Goal: Task Accomplishment & Management: Manage account settings

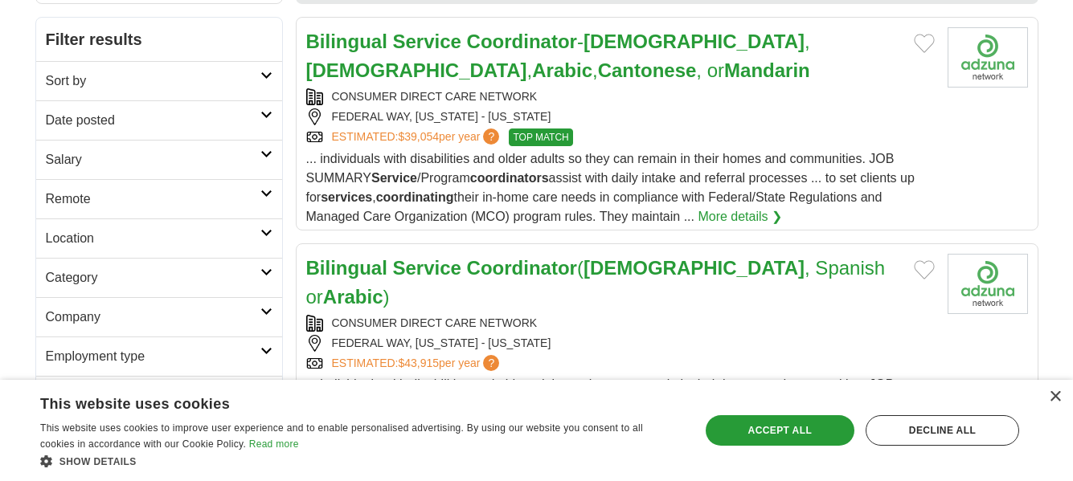
scroll to position [321, 0]
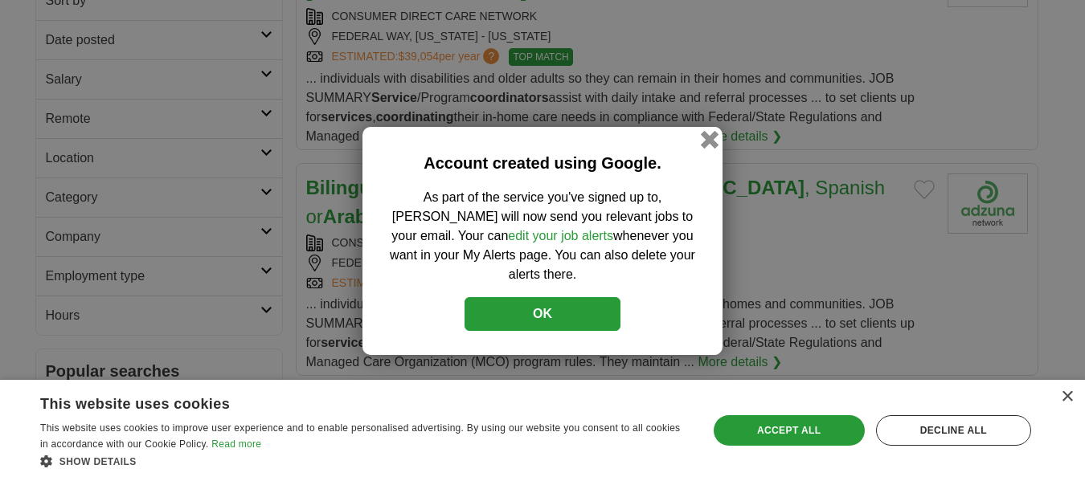
click at [718, 130] on button "button" at bounding box center [710, 139] width 18 height 18
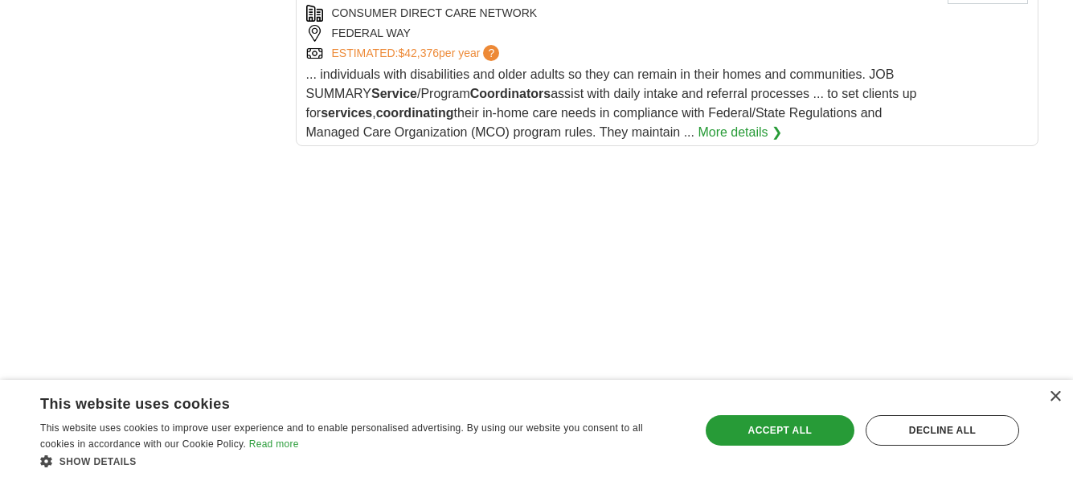
scroll to position [2330, 0]
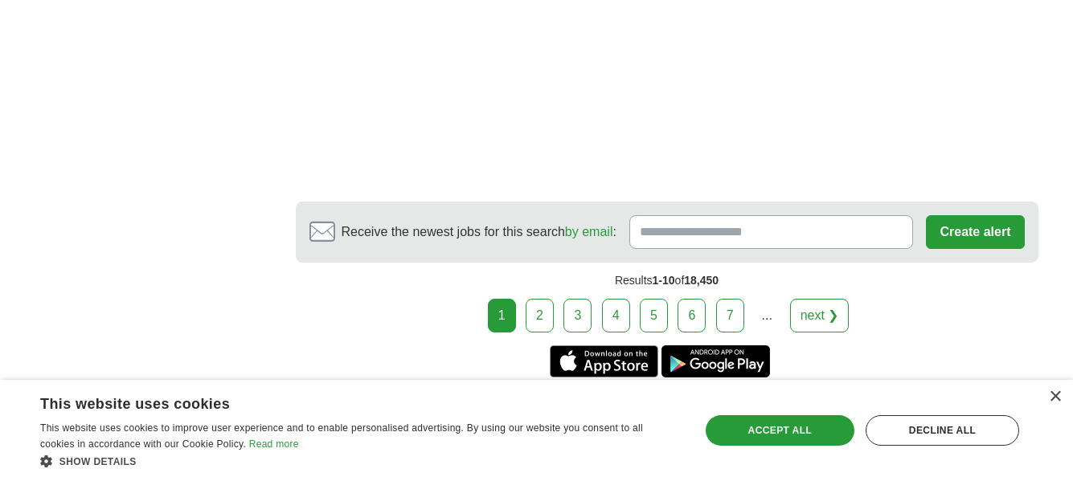
scroll to position [3295, 0]
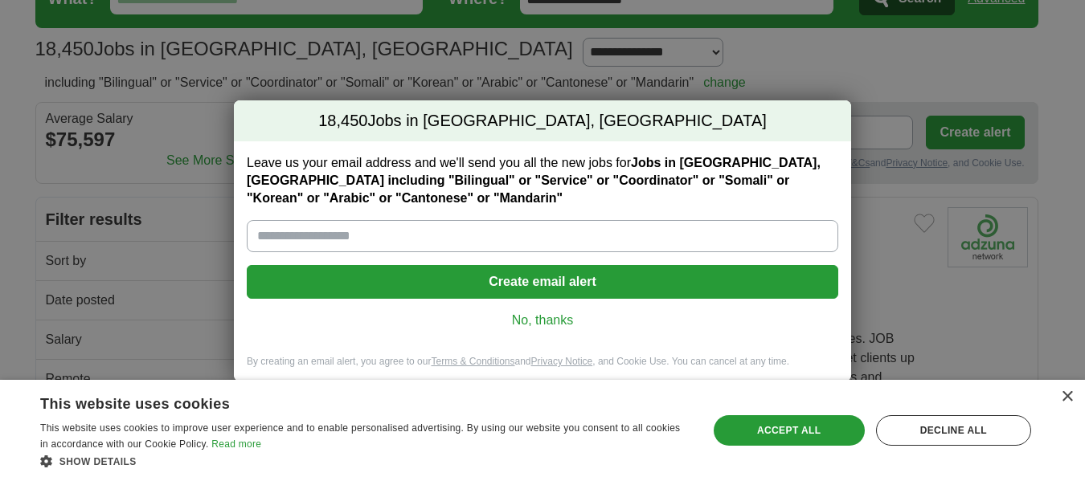
click at [520, 329] on link "No, thanks" at bounding box center [543, 321] width 566 height 18
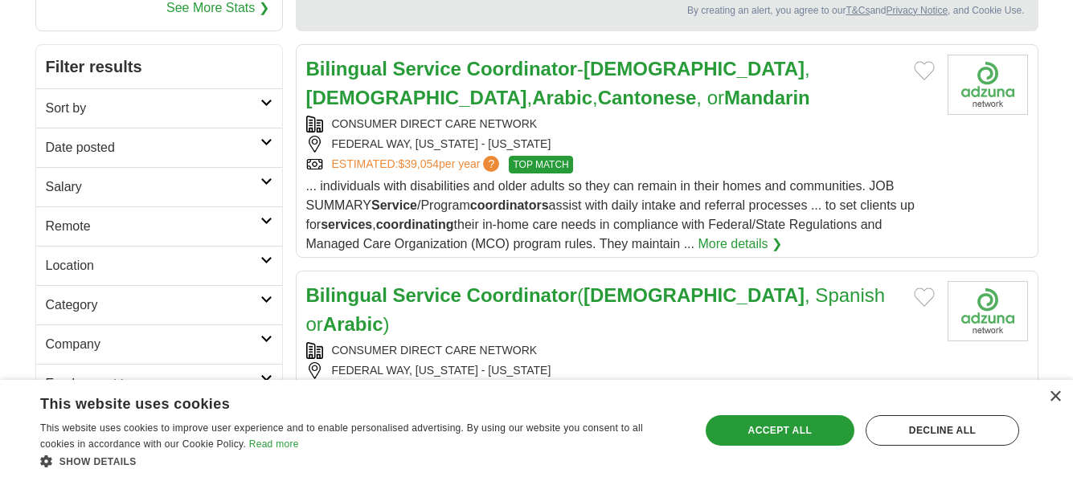
scroll to position [241, 0]
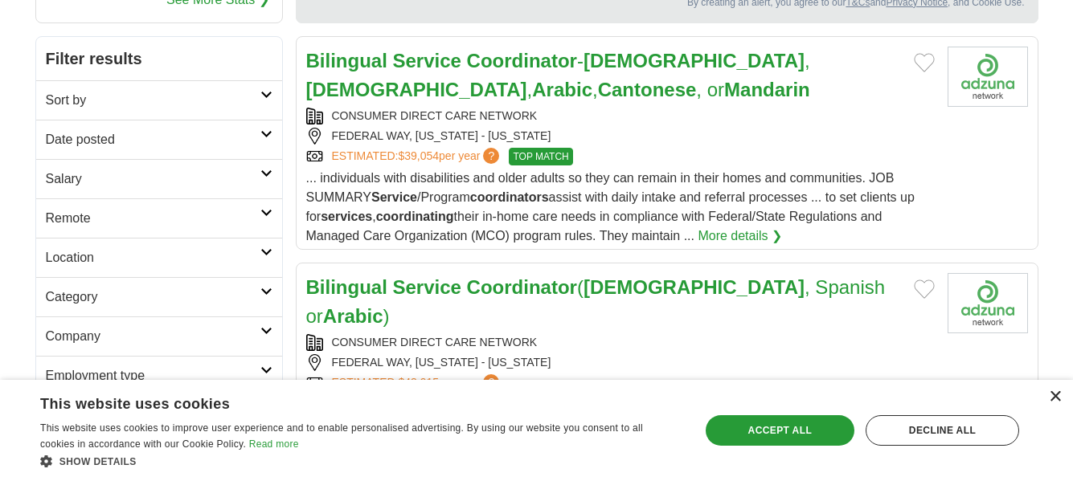
click at [1050, 391] on div "×" at bounding box center [1055, 397] width 12 height 12
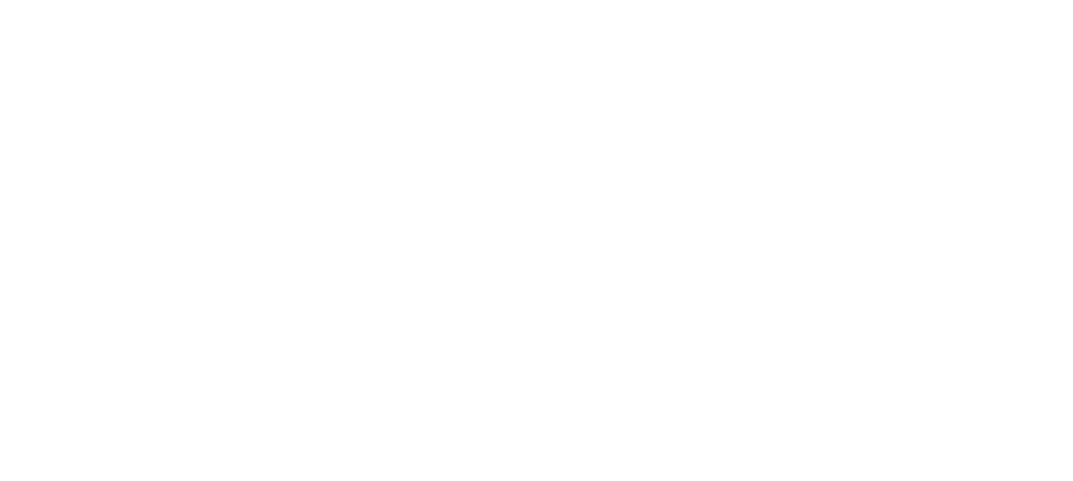
scroll to position [2330, 0]
